Goal: Transaction & Acquisition: Purchase product/service

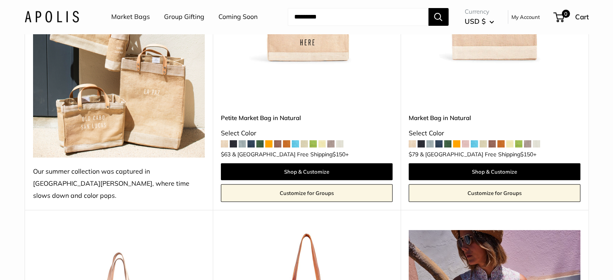
scroll to position [161, 0]
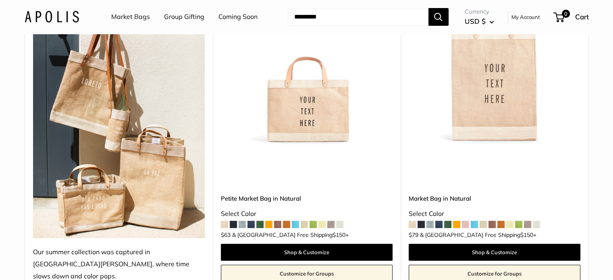
click at [0, 0] on img at bounding box center [0, 0] width 0 height 0
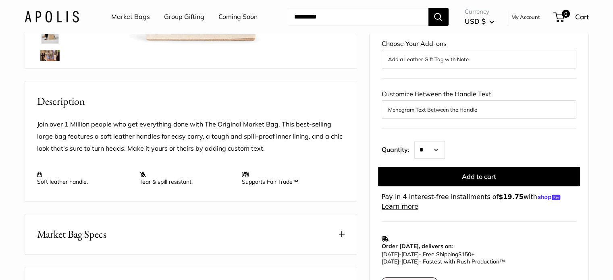
scroll to position [323, 0]
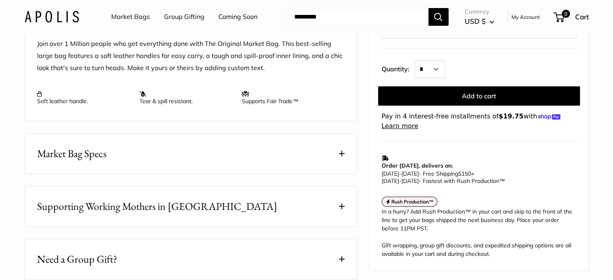
click at [92, 160] on span "Market Bag Specs" at bounding box center [71, 154] width 69 height 16
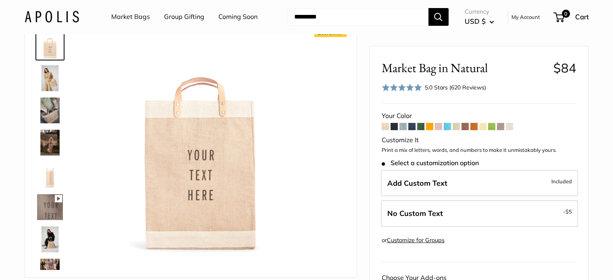
scroll to position [0, 0]
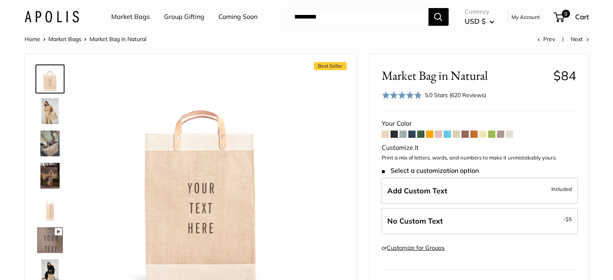
click at [54, 103] on img at bounding box center [50, 111] width 26 height 26
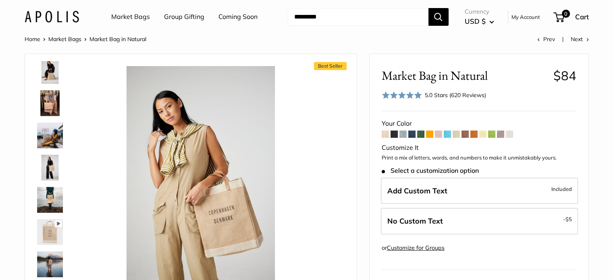
scroll to position [403, 0]
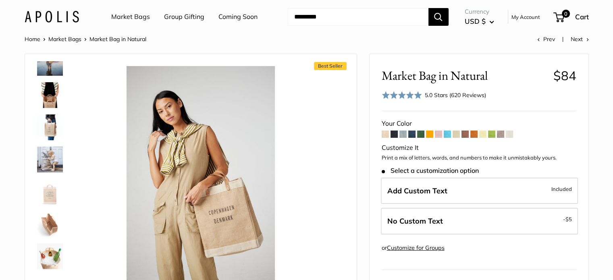
click at [56, 206] on div at bounding box center [53, 182] width 39 height 242
